Goal: Complete application form: Complete application form

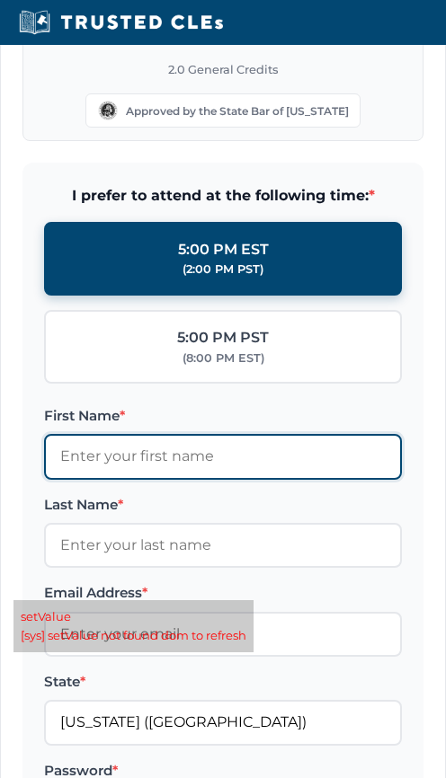
click at [200, 452] on input "First Name *" at bounding box center [223, 456] width 358 height 45
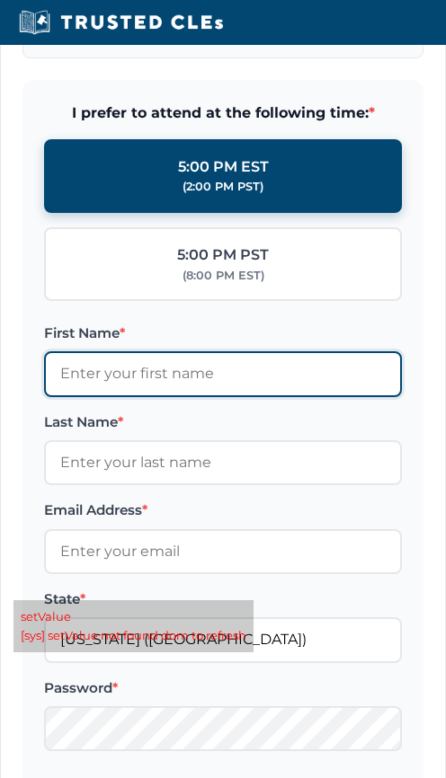
scroll to position [2266, 0]
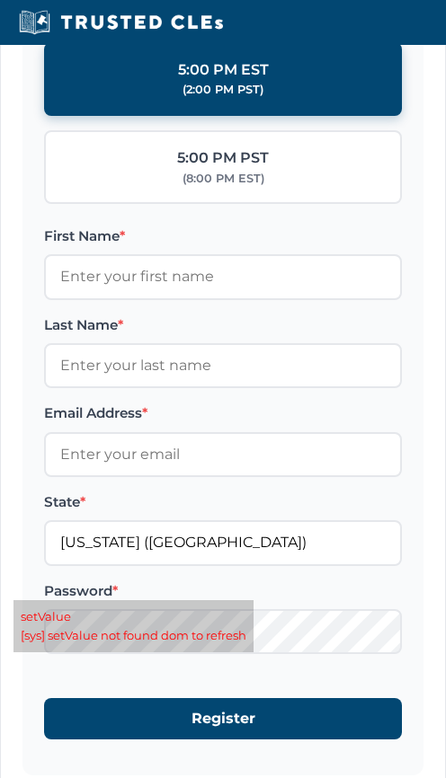
click at [190, 325] on label "Last Name *" at bounding box center [223, 326] width 358 height 22
click at [190, 343] on input "Last Name *" at bounding box center [223, 365] width 358 height 45
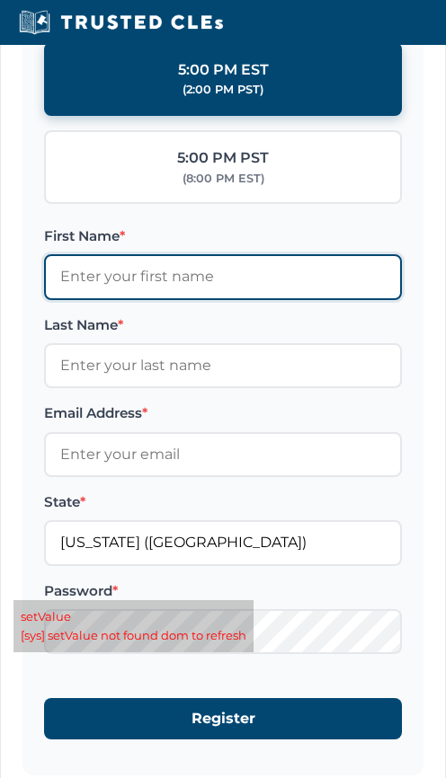
click at [198, 278] on input "First Name *" at bounding box center [223, 276] width 358 height 45
type input "[PERSON_NAME]"
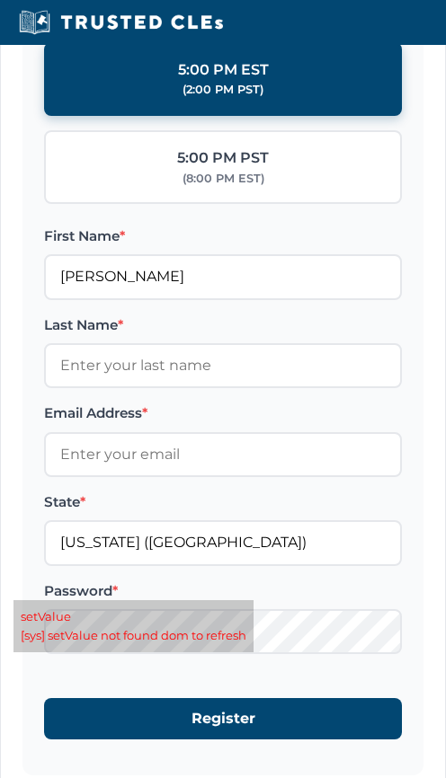
click at [190, 371] on input "Last Name *" at bounding box center [223, 365] width 358 height 45
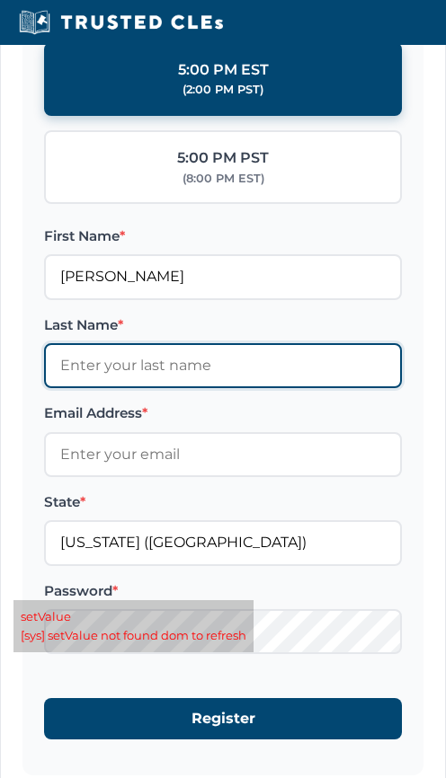
type input "[PERSON_NAME]"
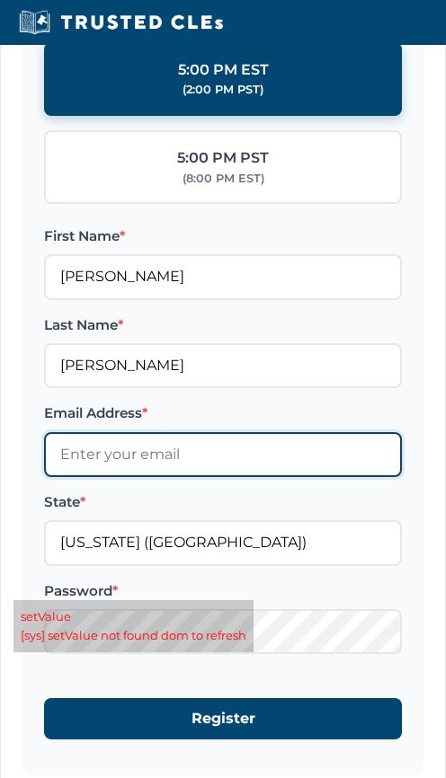
click at [192, 458] on input "Email Address *" at bounding box center [223, 454] width 358 height 45
type input "[EMAIL_ADDRESS][DOMAIN_NAME]"
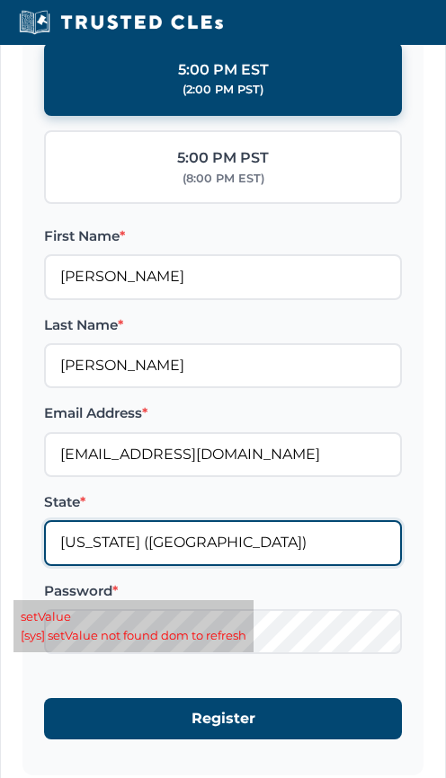
click at [199, 550] on input "[US_STATE] ([GEOGRAPHIC_DATA])" at bounding box center [223, 542] width 358 height 45
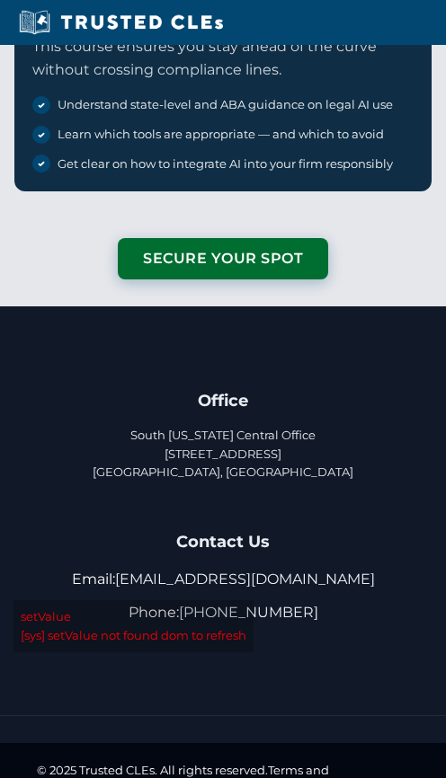
scroll to position [6173, 0]
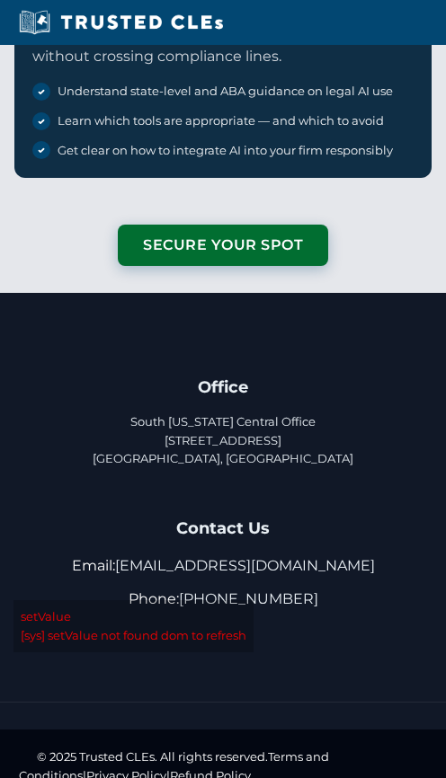
click at [257, 515] on h4 "Contact Us" at bounding box center [222, 529] width 381 height 28
